Goal: Transaction & Acquisition: Subscribe to service/newsletter

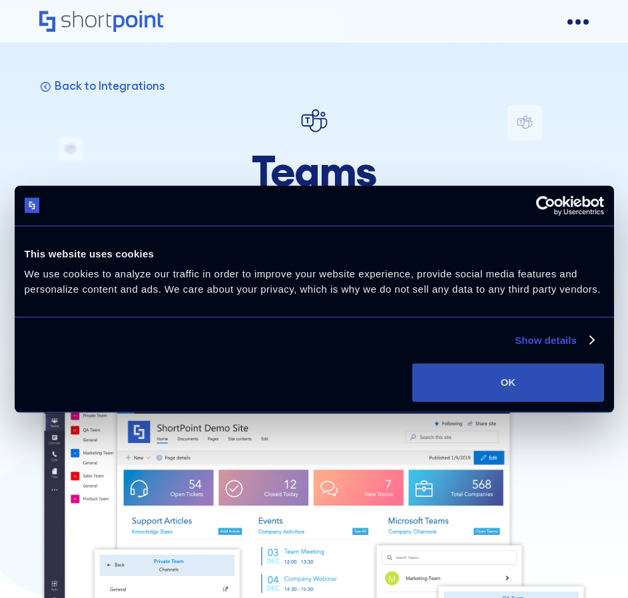
click at [469, 370] on button "OK" at bounding box center [507, 382] width 191 height 39
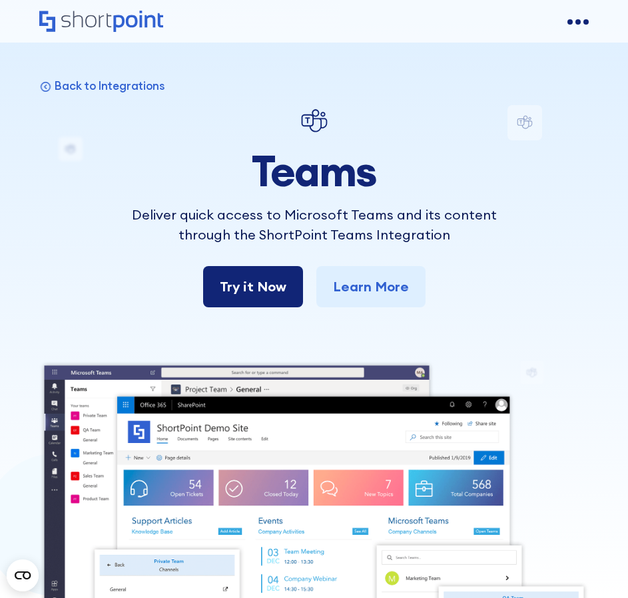
click at [276, 292] on link "Try it Now" at bounding box center [253, 286] width 100 height 41
click at [572, 17] on div "open menu" at bounding box center [577, 21] width 21 height 21
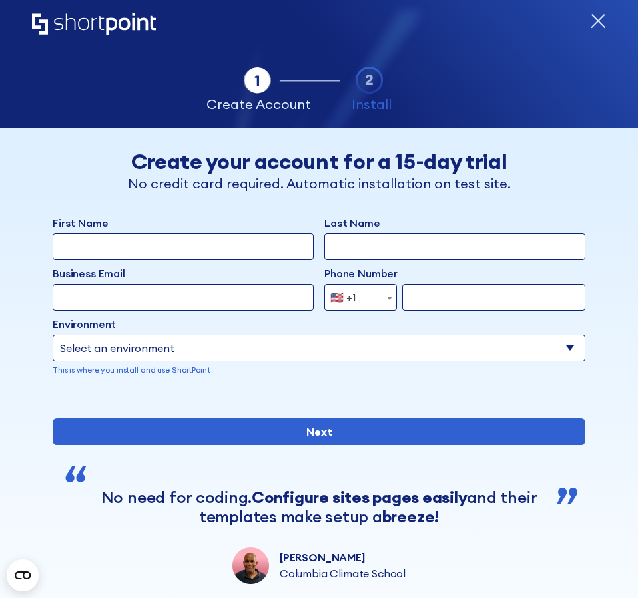
click at [590, 30] on div "form" at bounding box center [598, 21] width 16 height 17
